Goal: Information Seeking & Learning: Understand process/instructions

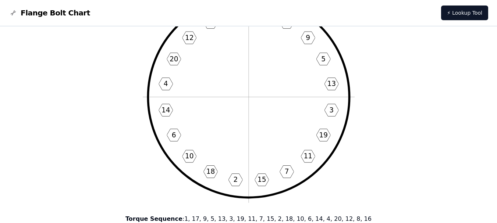
scroll to position [37, 0]
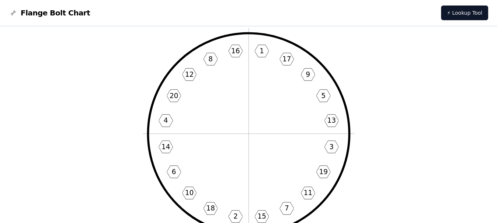
drag, startPoint x: 365, startPoint y: 78, endPoint x: 348, endPoint y: 46, distance: 36.5
click at [348, 46] on icon "1 17 9 5 13 3 19 11 7 15 2 18 10 6 14 4 20 12 8 16" at bounding box center [249, 134] width 212 height 212
drag, startPoint x: 82, startPoint y: 57, endPoint x: 47, endPoint y: 141, distance: 90.6
click at [469, 12] on link "⚡ Lookup Tool" at bounding box center [464, 13] width 47 height 15
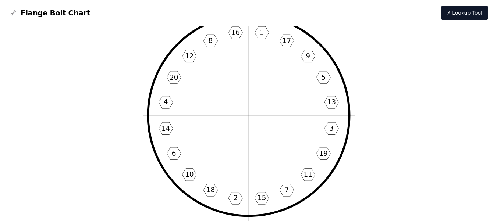
scroll to position [44, 0]
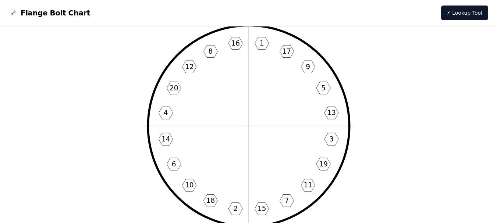
drag, startPoint x: 394, startPoint y: 115, endPoint x: 439, endPoint y: 98, distance: 48.3
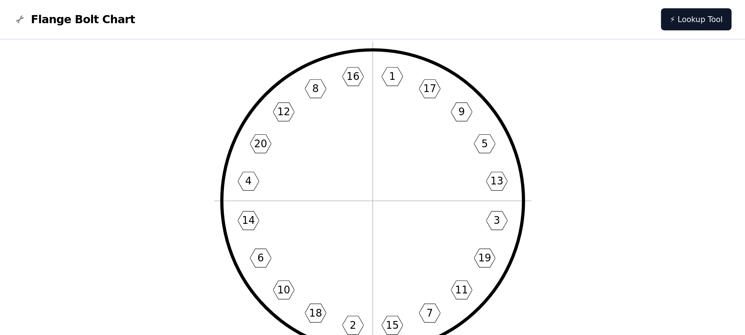
scroll to position [37, 0]
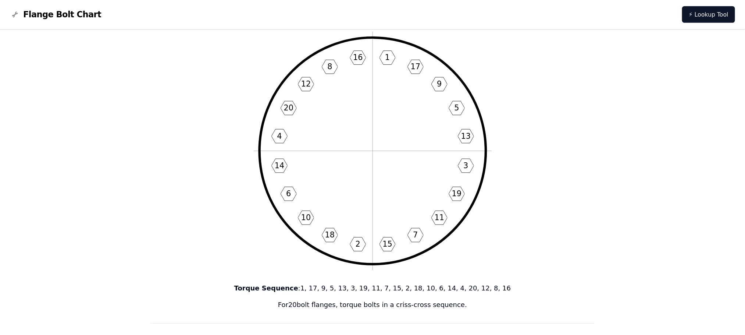
scroll to position [37, 0]
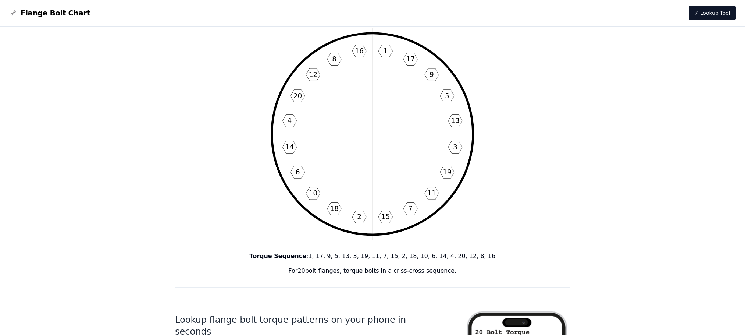
drag, startPoint x: 327, startPoint y: 1, endPoint x: 513, endPoint y: 52, distance: 193.3
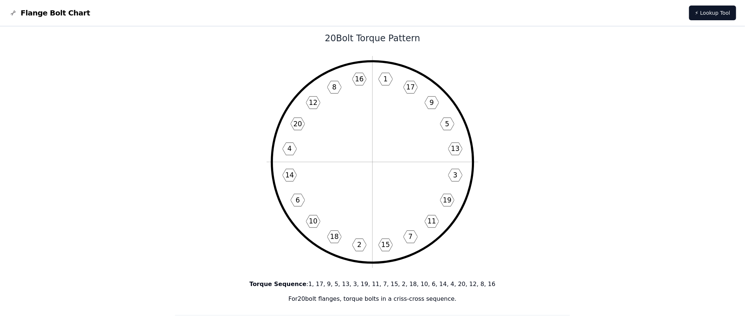
scroll to position [0, 0]
